Goal: Information Seeking & Learning: Learn about a topic

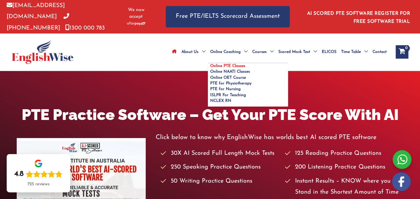
click at [210, 64] on span "Online PTE Classes" at bounding box center [227, 66] width 35 height 4
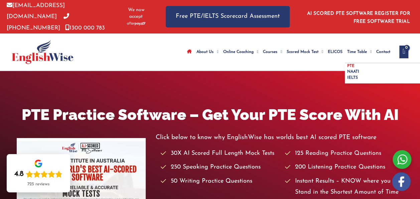
click at [345, 64] on link "PTE" at bounding box center [385, 66] width 80 height 6
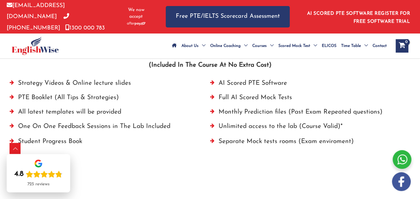
scroll to position [492, 0]
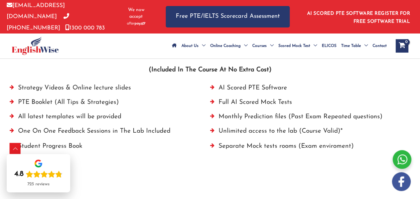
click at [36, 94] on li "Strategy Videos & Online lecture slides" at bounding box center [110, 89] width 201 height 14
click at [47, 94] on li "Strategy Videos & Online lecture slides" at bounding box center [110, 89] width 201 height 14
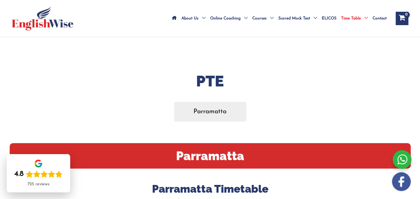
scroll to position [0, 0]
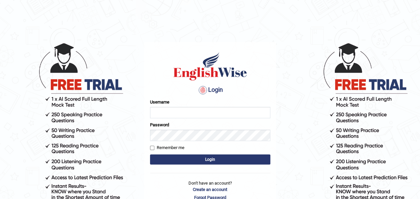
click at [163, 114] on input "Username" at bounding box center [210, 112] width 120 height 11
type input "sostern"
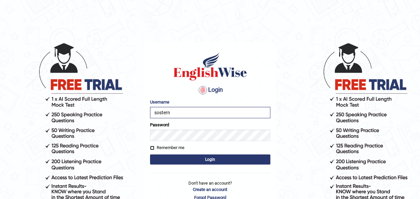
click at [152, 146] on input "Remember me" at bounding box center [152, 147] width 4 height 4
checkbox input "true"
click at [193, 159] on button "Login" at bounding box center [210, 159] width 120 height 10
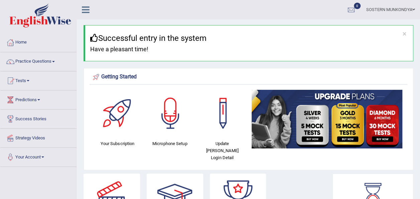
click at [90, 8] on link at bounding box center [86, 9] width 18 height 10
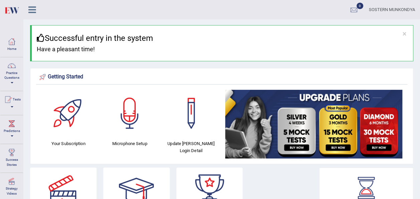
click at [33, 8] on icon at bounding box center [32, 9] width 8 height 9
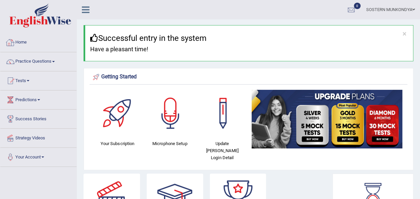
click at [23, 40] on link "Home" at bounding box center [38, 41] width 76 height 17
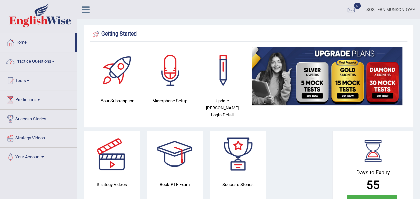
click at [44, 64] on link "Practice Questions" at bounding box center [38, 60] width 76 height 17
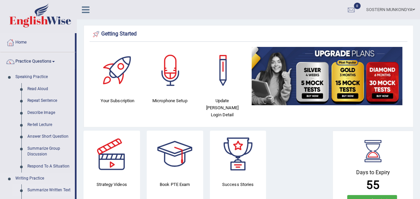
click at [55, 189] on link "Summarize Written Text" at bounding box center [49, 190] width 50 height 12
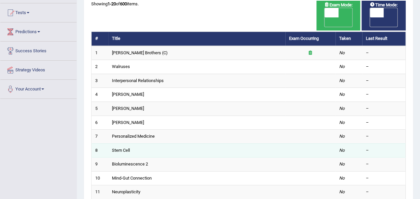
scroll to position [40, 0]
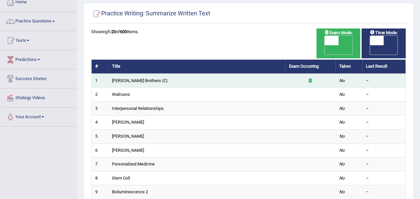
click at [144, 74] on td "[PERSON_NAME] Brothers (C)" at bounding box center [196, 81] width 177 height 14
drag, startPoint x: 144, startPoint y: 73, endPoint x: 160, endPoint y: 73, distance: 15.4
click at [160, 74] on td "[PERSON_NAME] Brothers (C)" at bounding box center [196, 81] width 177 height 14
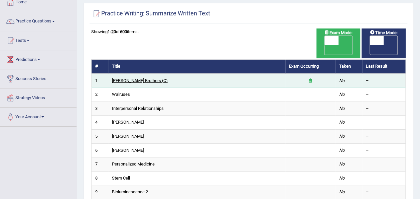
click at [122, 78] on link "[PERSON_NAME] Brothers (C)" at bounding box center [140, 80] width 56 height 5
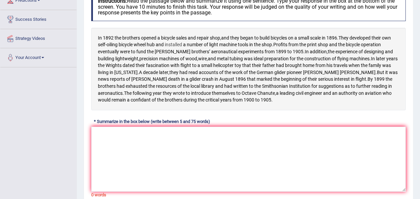
scroll to position [99, 0]
click at [106, 141] on textarea at bounding box center [248, 159] width 315 height 65
type textarea "i"
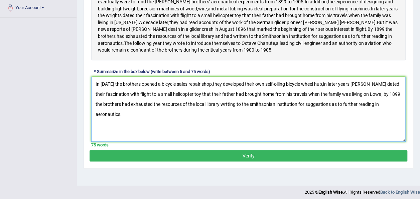
scroll to position [152, 0]
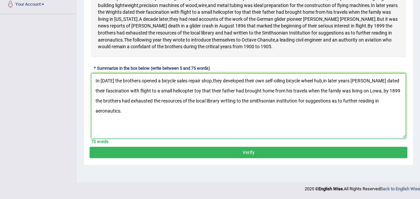
type textarea "In 1892 the brothers opened a bicycle sales repair shop,they developed their ow…"
click at [160, 158] on button "Verify" at bounding box center [249, 151] width 318 height 11
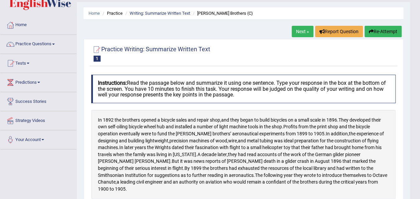
scroll to position [0, 0]
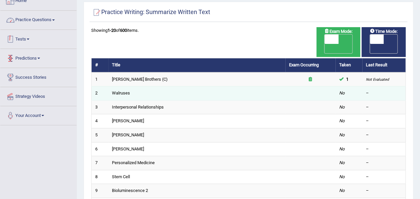
scroll to position [40, 0]
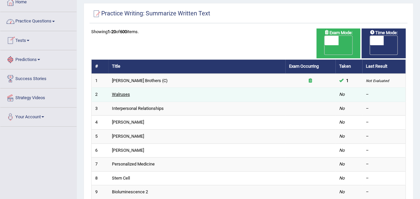
click at [122, 92] on link "Walruses" at bounding box center [121, 94] width 18 height 5
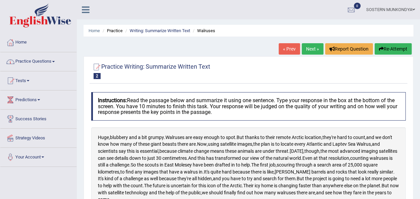
click at [48, 60] on link "Practice Questions" at bounding box center [38, 60] width 76 height 17
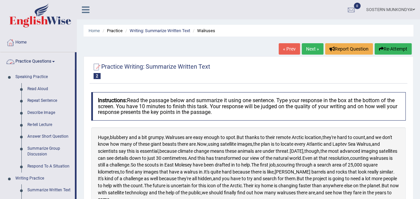
click at [44, 66] on link "Practice Questions" at bounding box center [37, 60] width 75 height 17
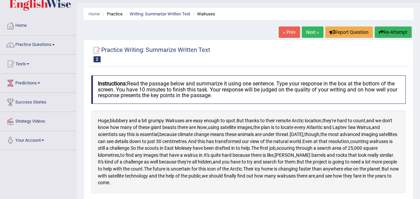
scroll to position [18, 0]
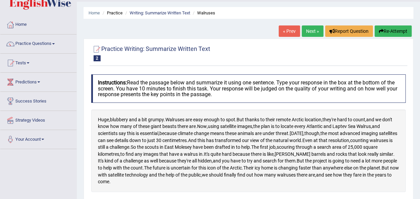
click at [29, 46] on link "Practice Questions" at bounding box center [38, 42] width 76 height 17
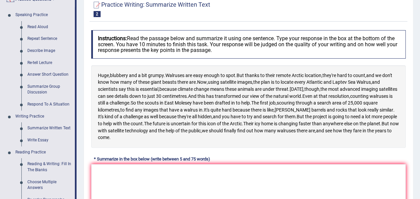
scroll to position [64, 0]
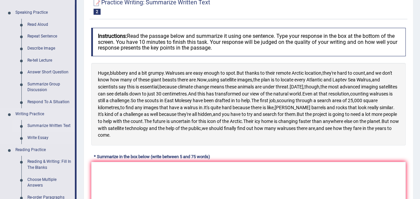
click at [36, 123] on link "Summarize Written Text" at bounding box center [49, 126] width 50 height 12
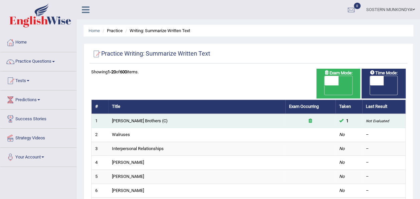
click at [309, 118] on icon at bounding box center [310, 120] width 3 height 4
click at [127, 118] on link "[PERSON_NAME] Brothers (C)" at bounding box center [140, 120] width 56 height 5
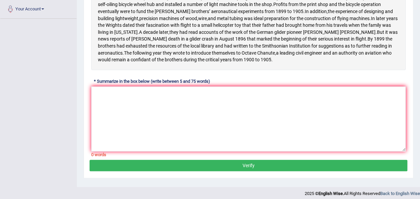
scroll to position [154, 0]
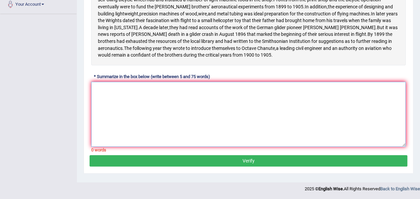
click at [98, 94] on textarea at bounding box center [248, 114] width 315 height 65
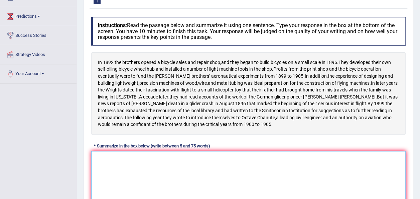
scroll to position [84, 0]
click at [124, 164] on textarea at bounding box center [248, 182] width 315 height 65
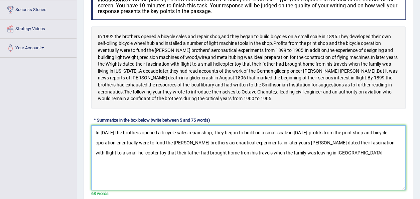
scroll to position [109, 0]
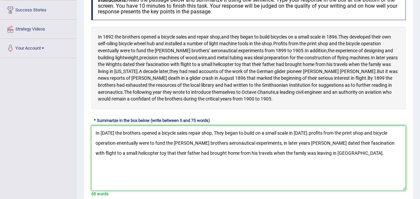
click at [305, 139] on textarea "In [DATE] the brothers opened a bicycle sales repair shop, They began to build …" at bounding box center [248, 157] width 315 height 65
click at [204, 148] on textarea "In [DATE] the brothers opened a bicycle sales repair shop, They began to build …" at bounding box center [248, 157] width 315 height 65
click at [205, 148] on textarea "In [DATE] the brothers opened a bicycle sales repair shop, They began to build …" at bounding box center [248, 157] width 315 height 65
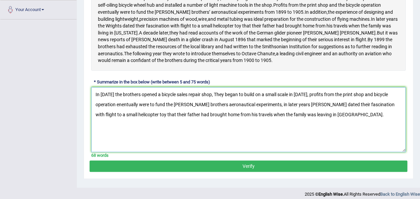
scroll to position [147, 0]
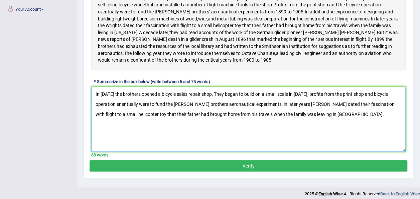
type textarea "In [DATE] the brothers opened a bicycle sales repair shop, They began to build …"
click at [98, 169] on button "Verify" at bounding box center [249, 165] width 318 height 11
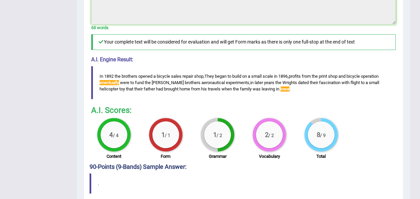
scroll to position [265, 0]
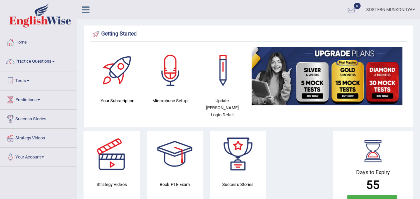
click at [53, 60] on link "Practice Questions" at bounding box center [38, 60] width 76 height 17
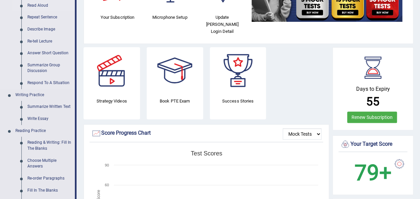
scroll to position [88, 0]
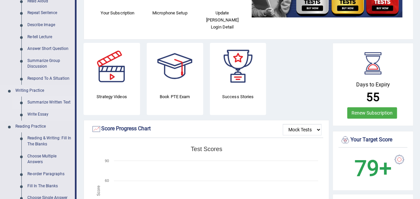
click at [37, 100] on link "Summarize Written Text" at bounding box center [49, 102] width 50 height 12
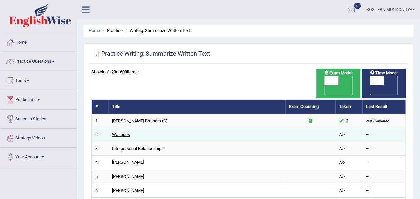
click at [124, 132] on link "Walruses" at bounding box center [121, 134] width 18 height 5
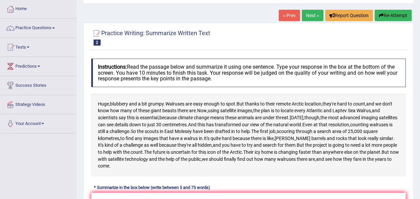
scroll to position [42, 0]
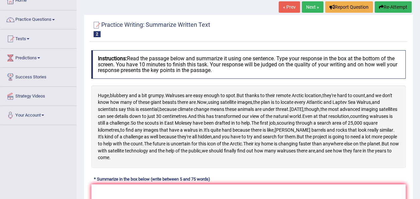
click at [255, 23] on div at bounding box center [248, 28] width 315 height 21
